Goal: Obtain resource: Download file/media

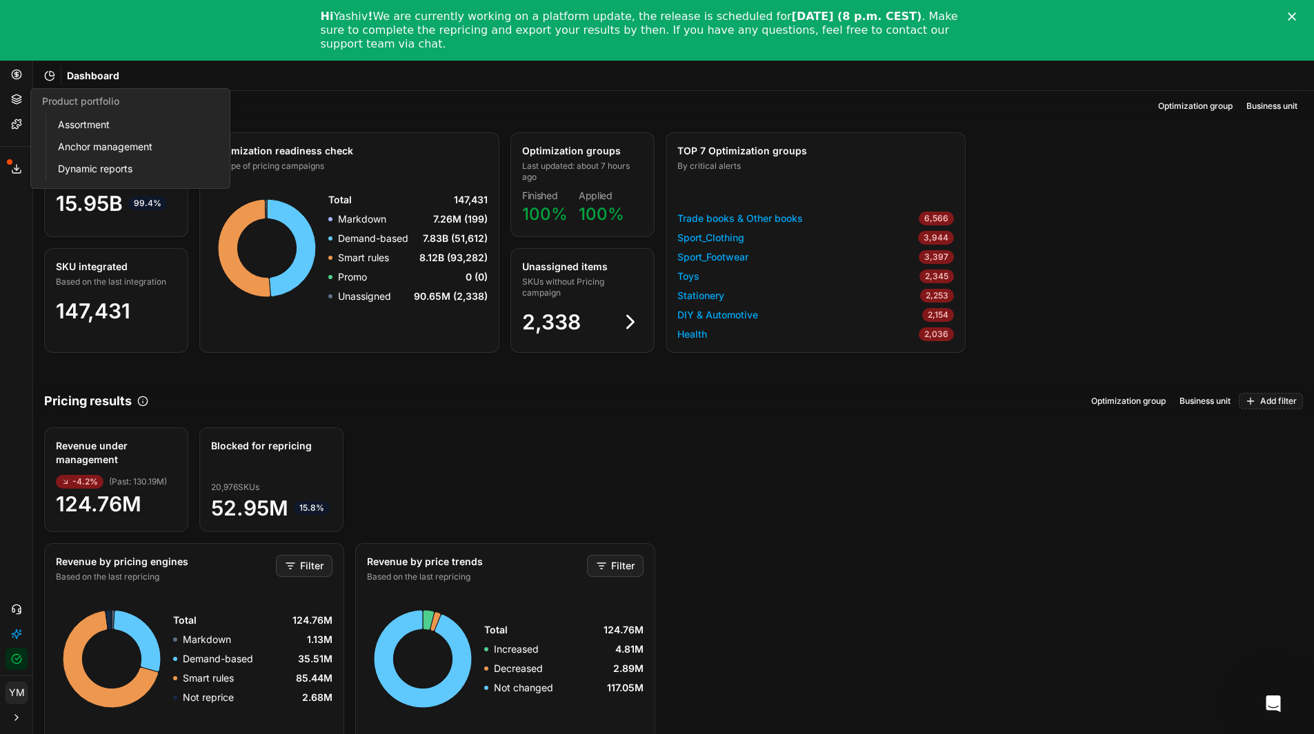
click at [17, 98] on icon at bounding box center [16, 99] width 11 height 11
click at [17, 80] on button "Pricing" at bounding box center [17, 74] width 22 height 22
click at [81, 97] on link "Optimization groups" at bounding box center [132, 99] width 161 height 19
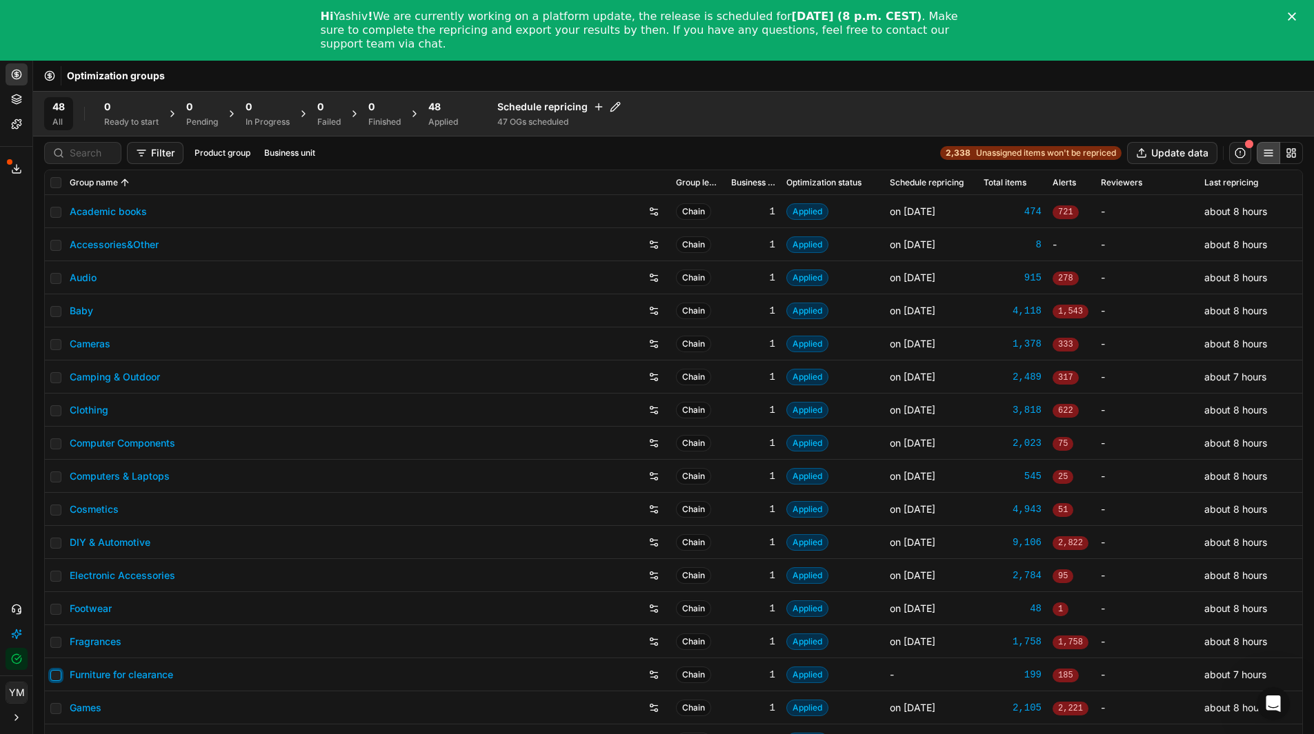
click at [57, 676] on input "checkbox" at bounding box center [55, 675] width 11 height 11
checkbox input "true"
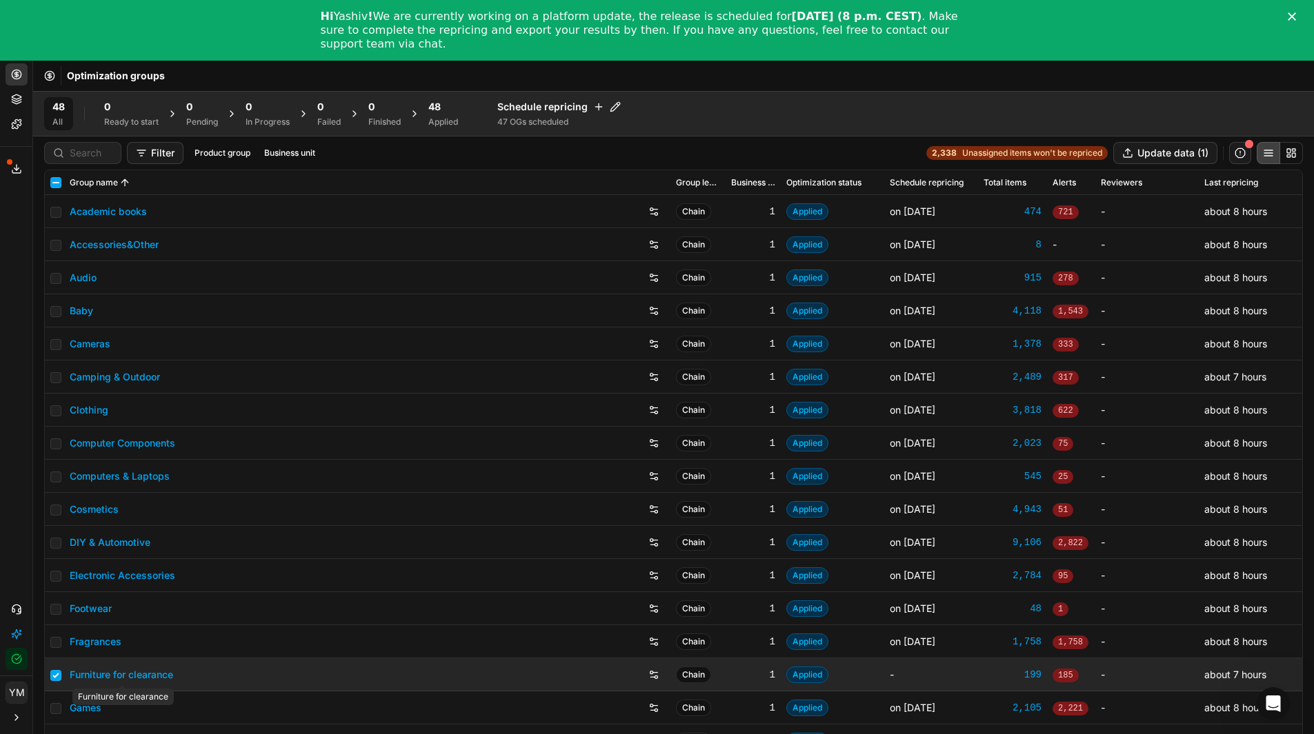
click at [99, 674] on link "Furniture for clearance" at bounding box center [121, 675] width 103 height 14
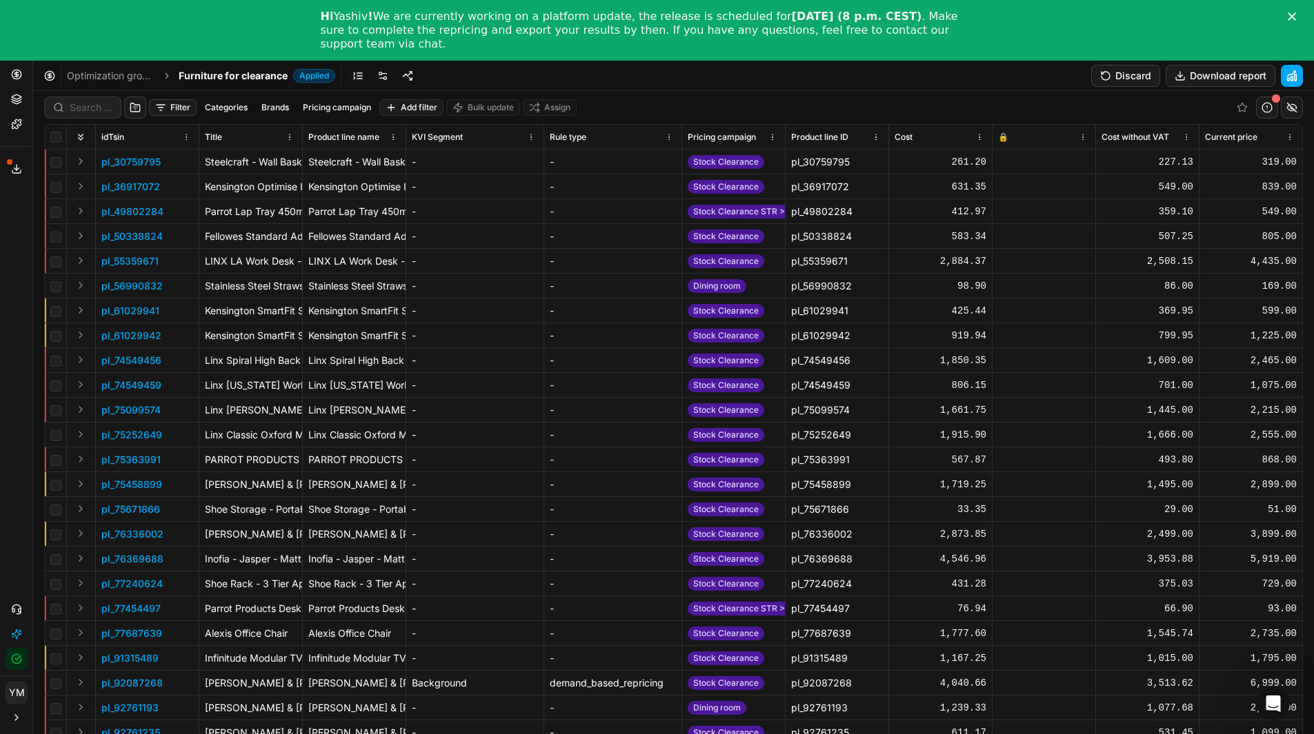
drag, startPoint x: 1294, startPoint y: 245, endPoint x: 1305, endPoint y: 47, distance: 198.9
click at [1212, 81] on button "Download report" at bounding box center [1220, 76] width 110 height 22
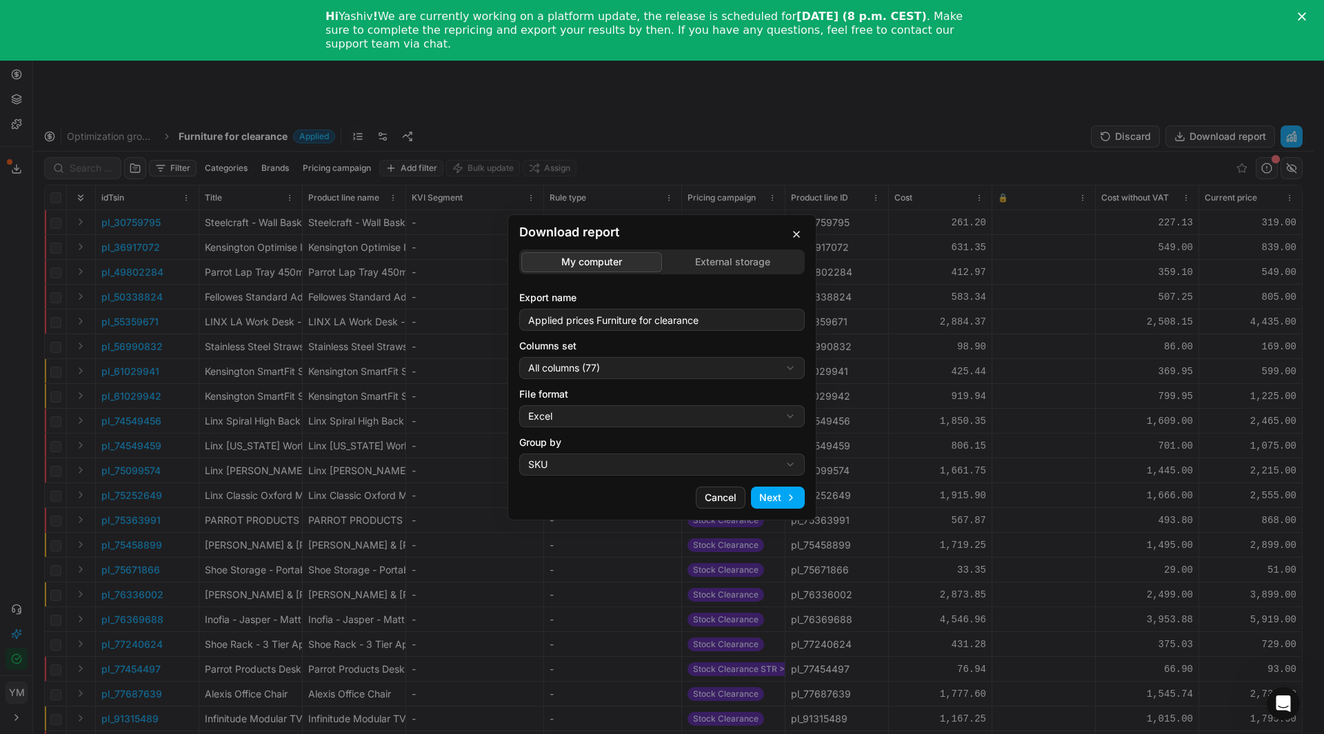
click at [767, 498] on button "Next" at bounding box center [778, 498] width 54 height 22
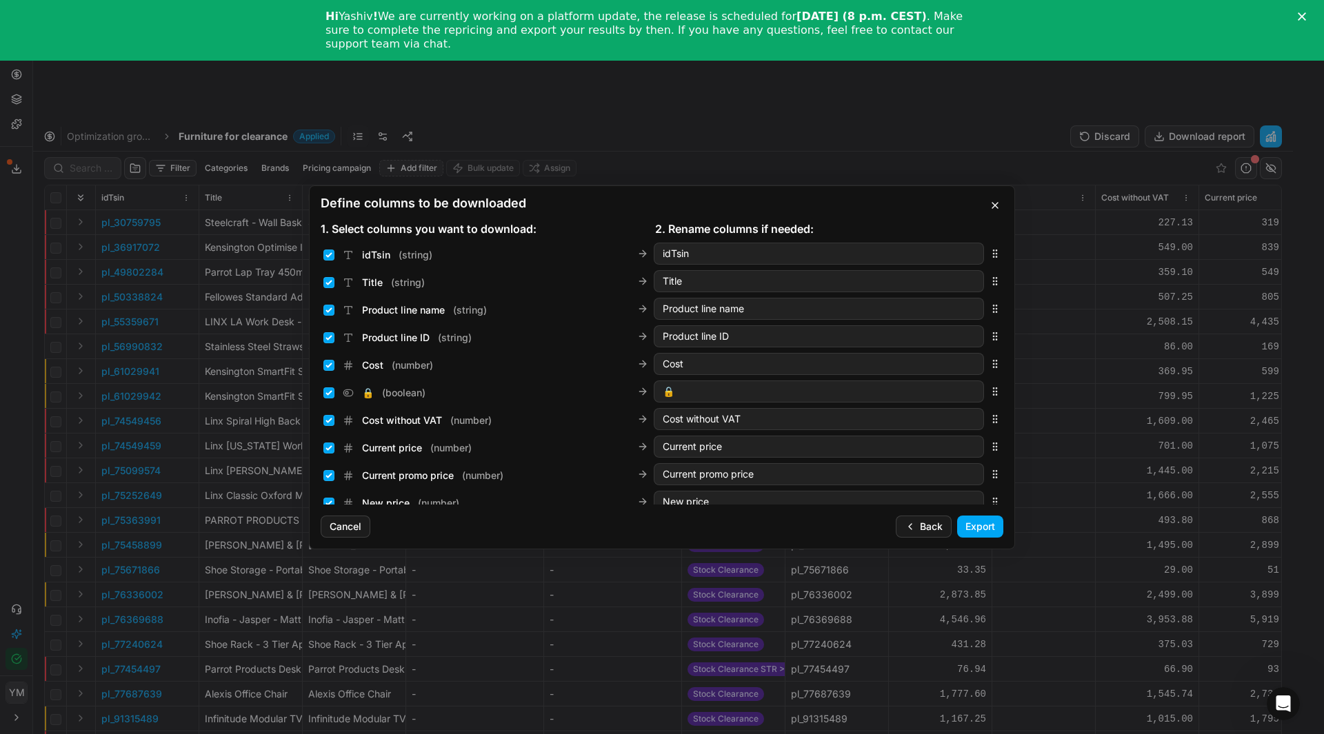
click at [982, 527] on button "Export" at bounding box center [980, 527] width 46 height 22
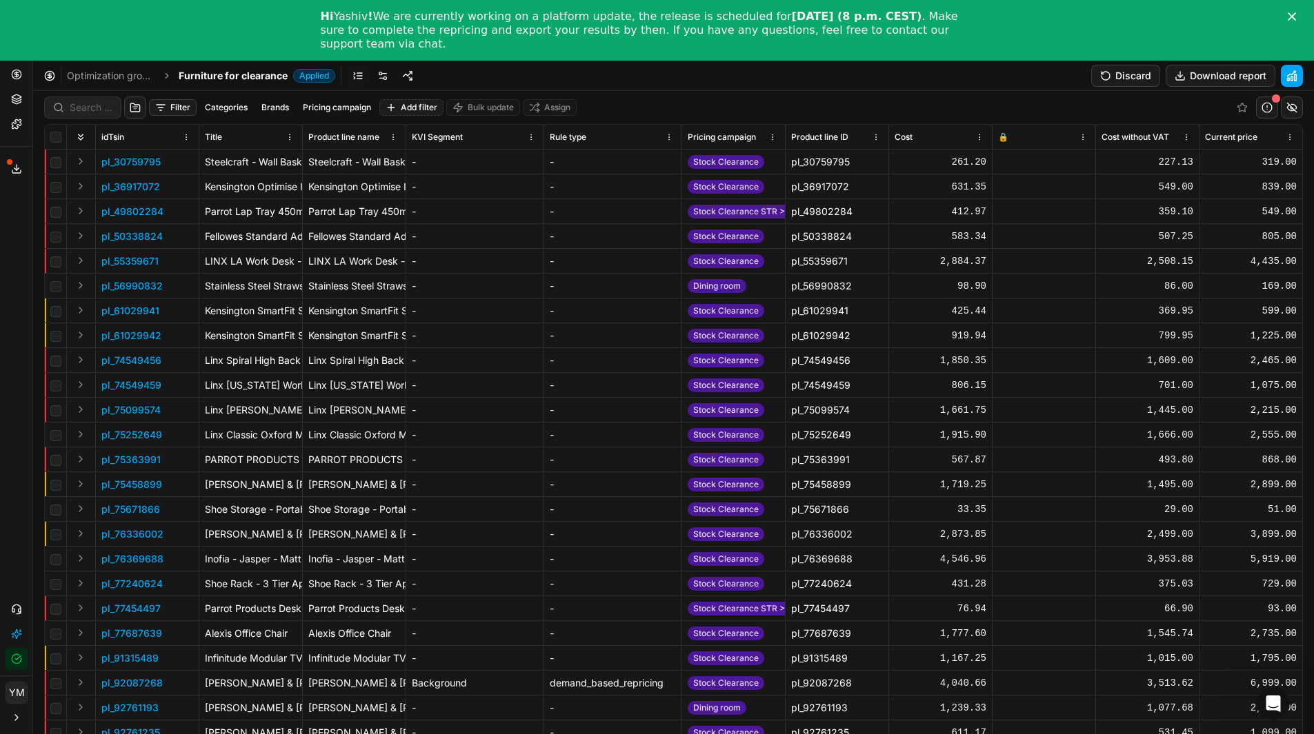
click at [1296, 14] on polygon "Close" at bounding box center [1291, 16] width 8 height 8
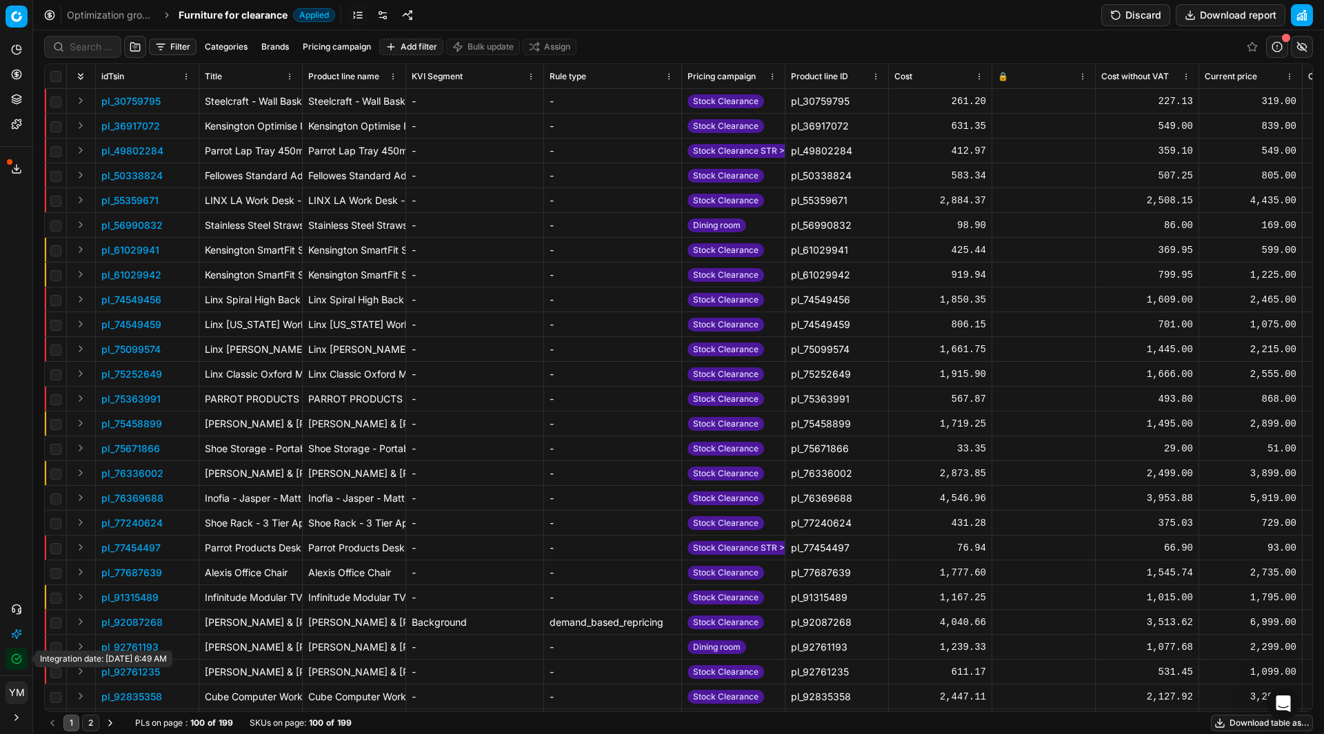
click at [12, 663] on button "Integration status" at bounding box center [17, 659] width 22 height 22
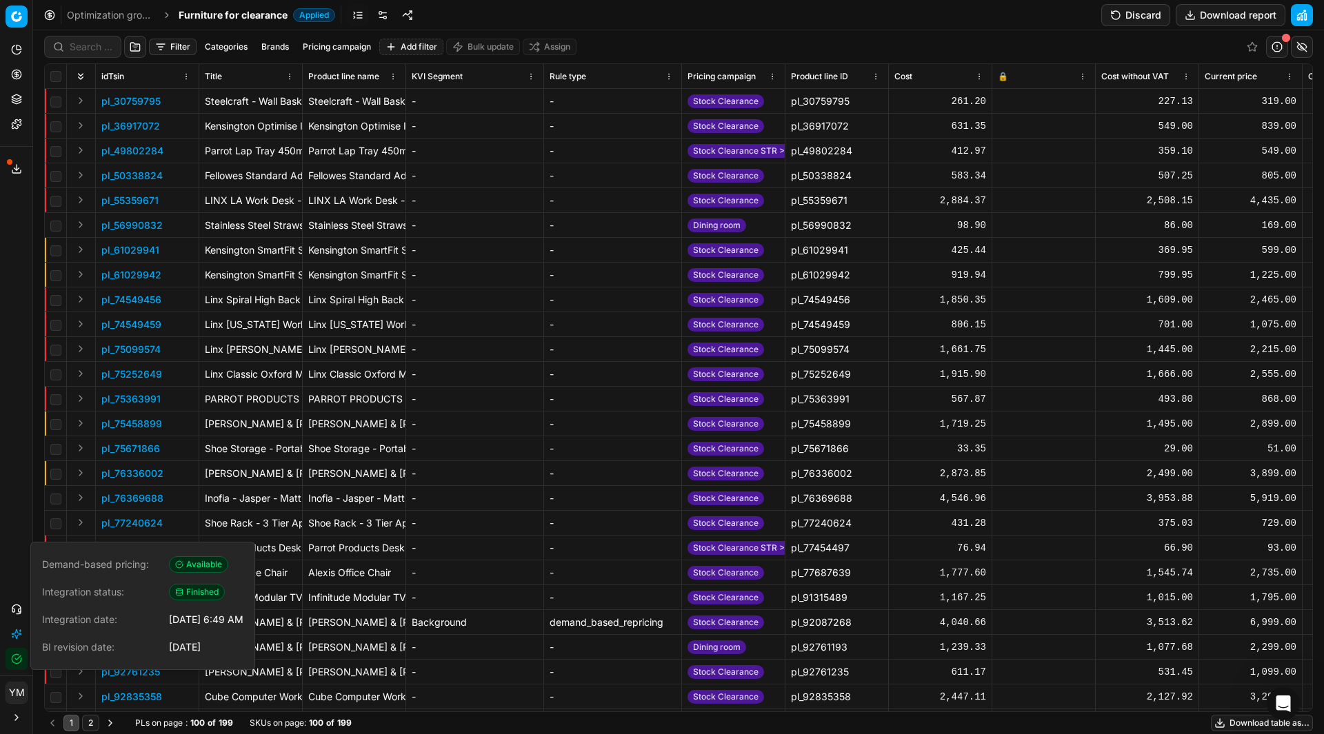
click at [8, 521] on div "Analytics Pricing Product portfolio Templates Export service 12 Contact support…" at bounding box center [16, 354] width 32 height 643
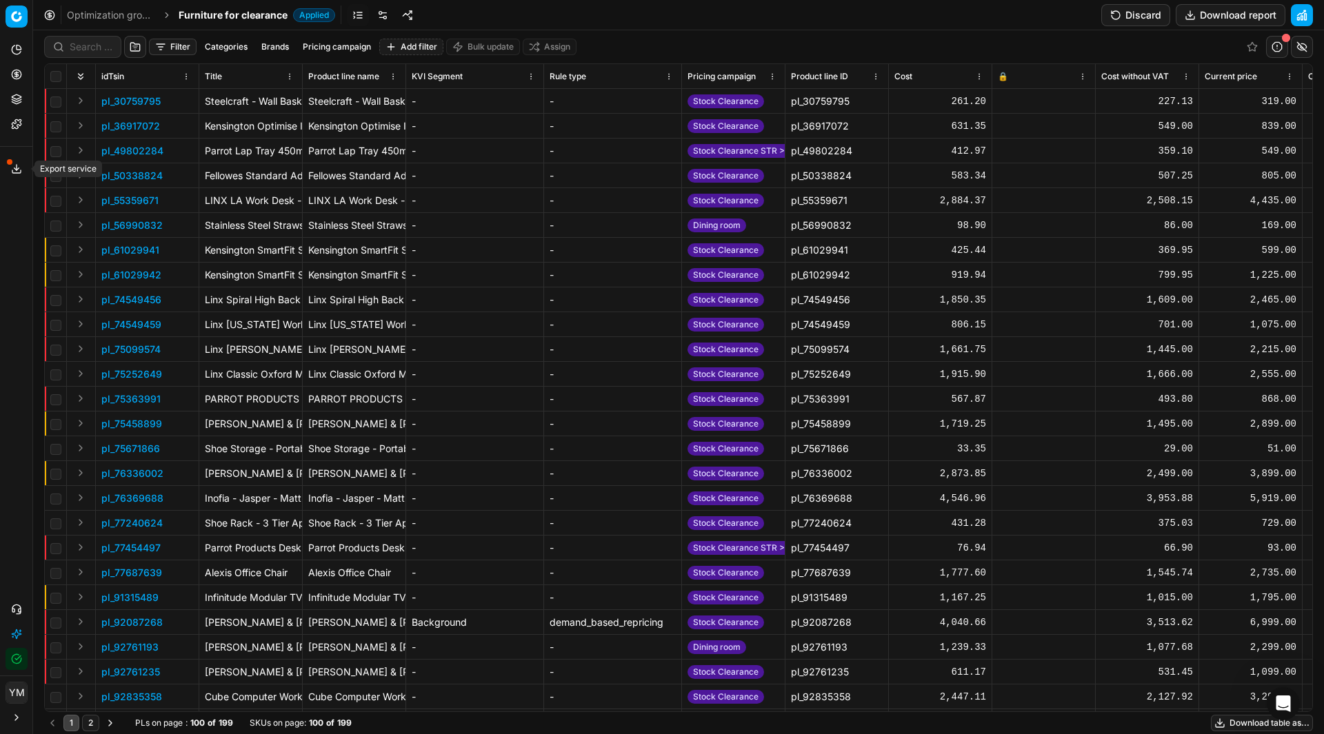
click at [14, 175] on button "Export service" at bounding box center [17, 169] width 22 height 22
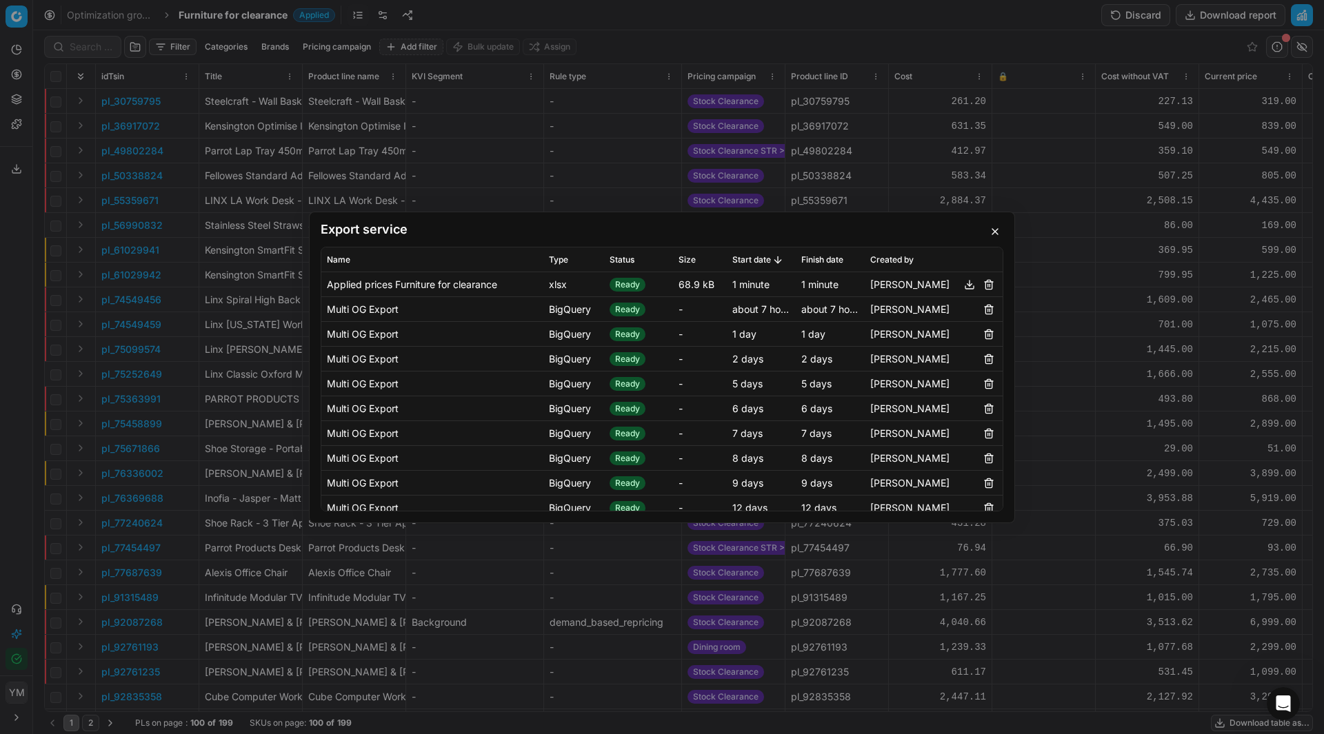
click at [961, 285] on button "button" at bounding box center [969, 284] width 17 height 17
click at [996, 228] on button "button" at bounding box center [995, 231] width 17 height 17
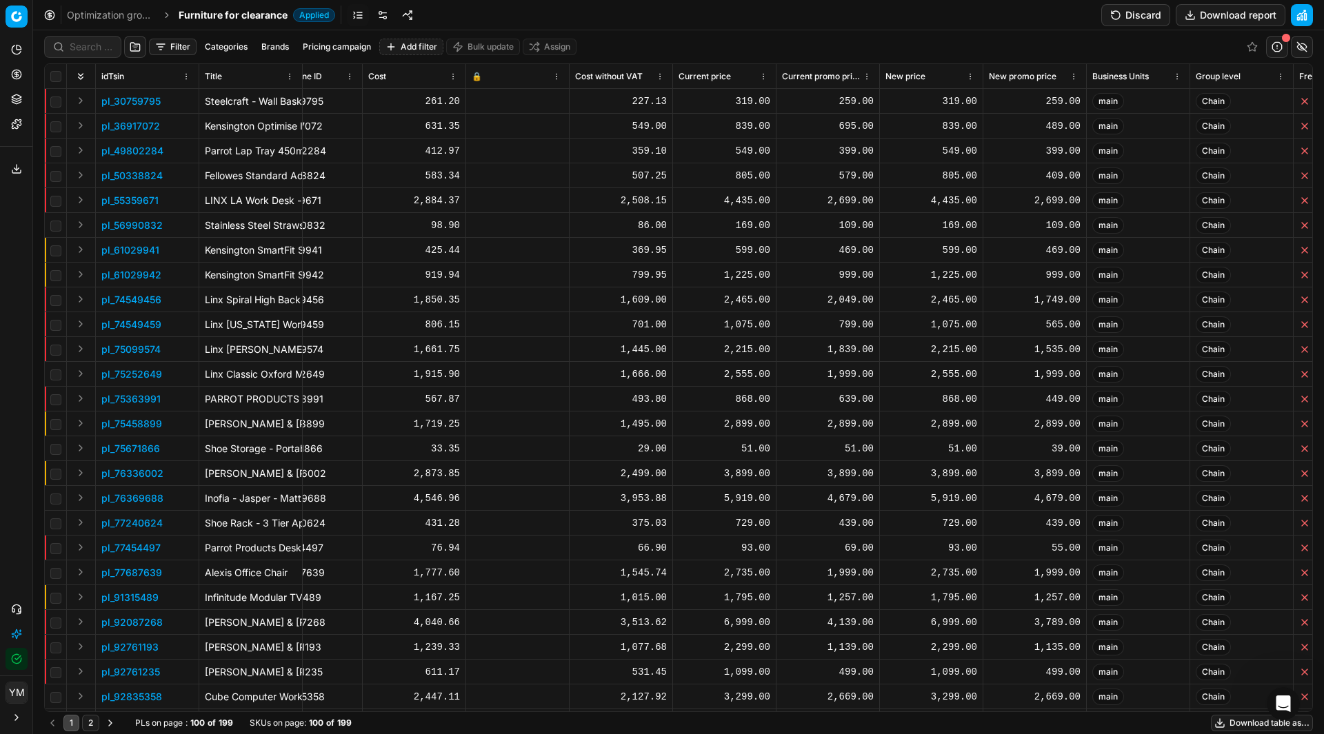
scroll to position [0, 535]
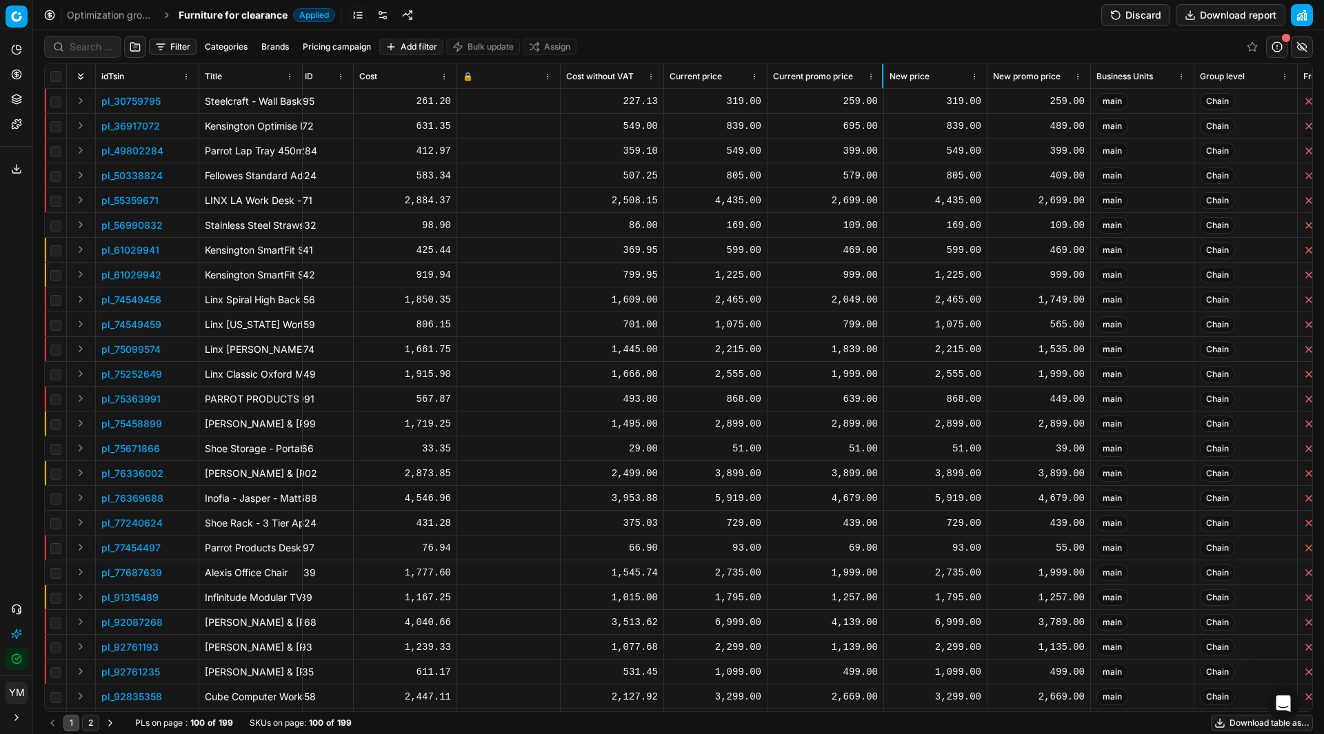
drag, startPoint x: 869, startPoint y: 76, endPoint x: 880, endPoint y: 79, distance: 11.4
click at [882, 79] on div at bounding box center [882, 76] width 1 height 24
